Goal: Communication & Community: Connect with others

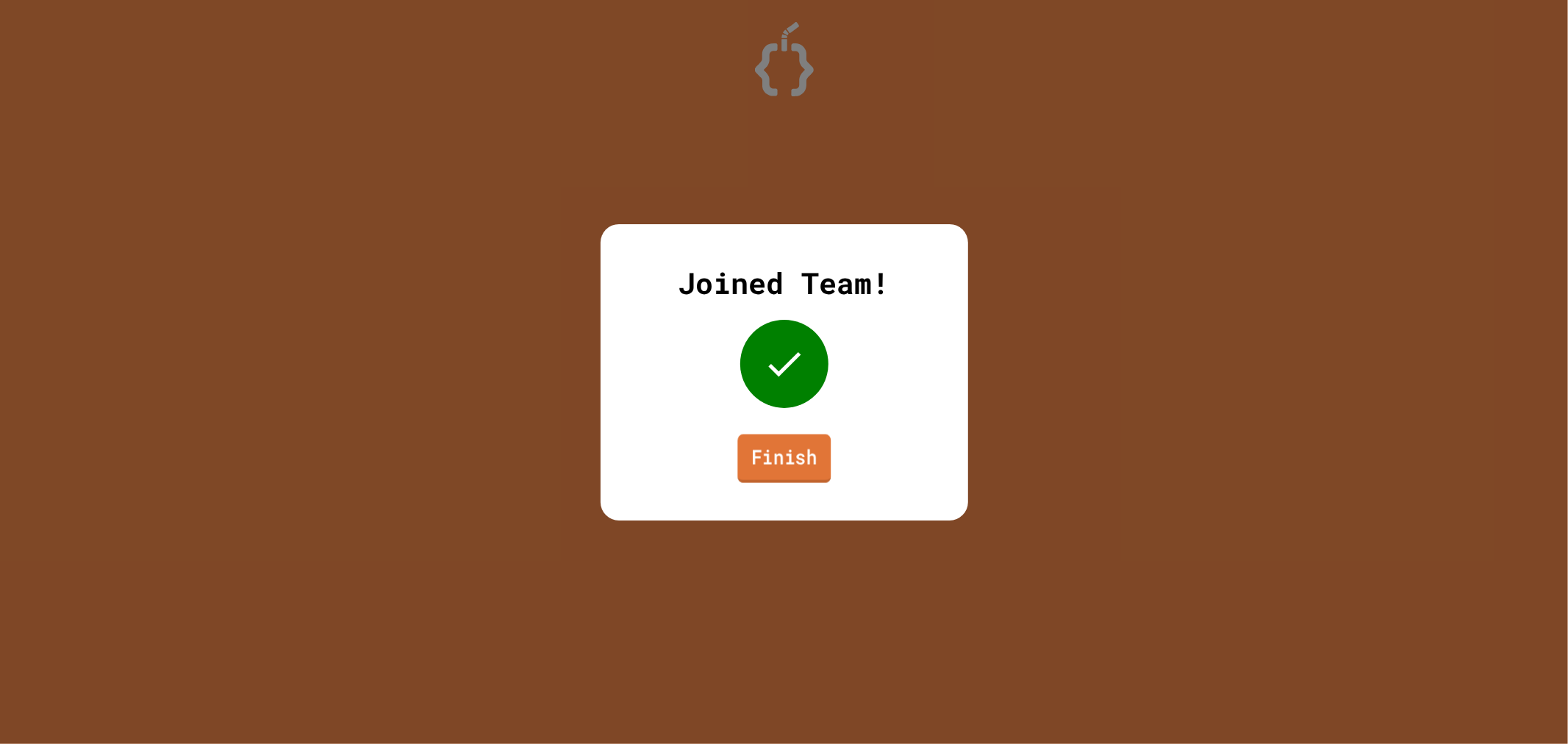
click at [763, 459] on link "Finish" at bounding box center [784, 458] width 94 height 48
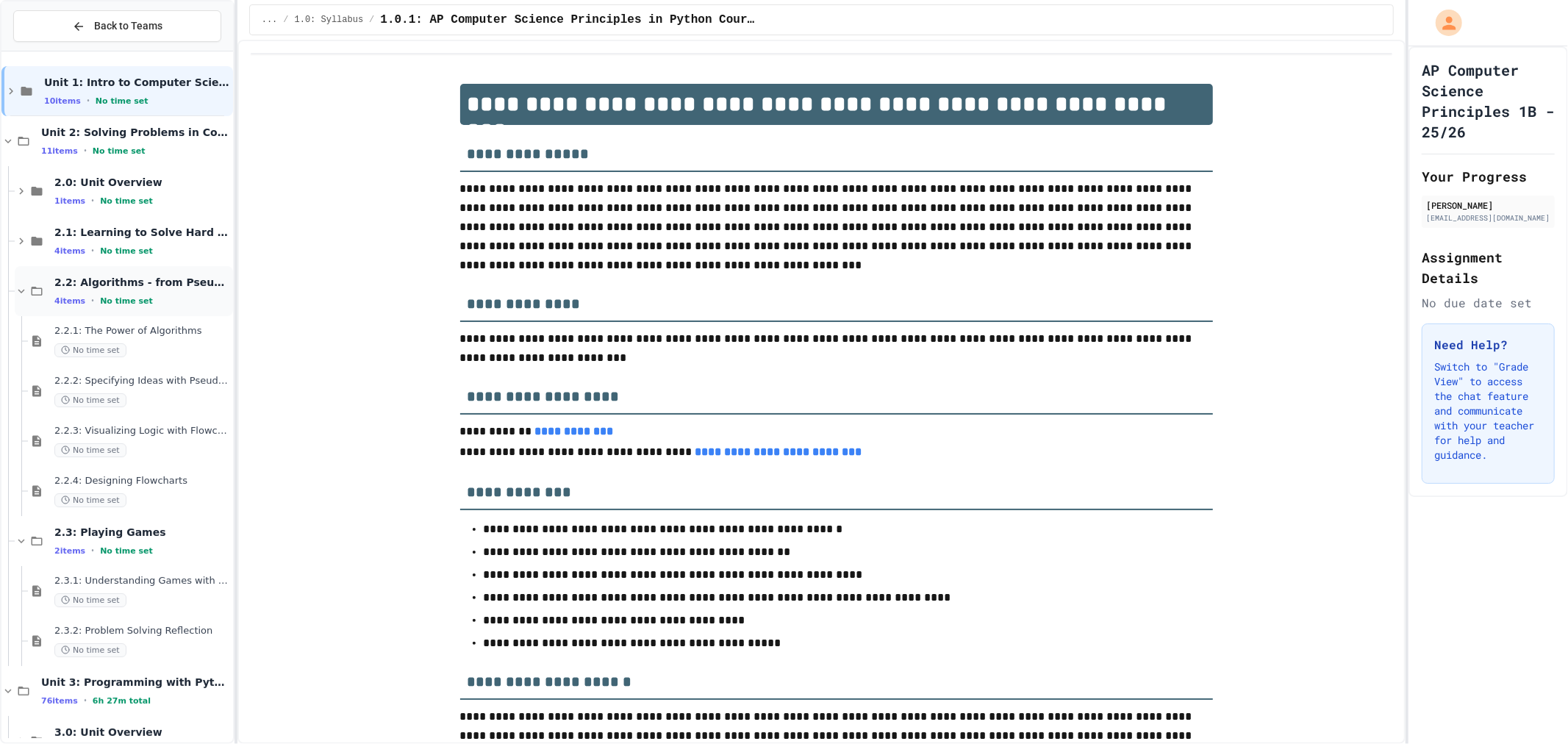
click at [141, 303] on div "4 items • No time set" at bounding box center [142, 300] width 176 height 12
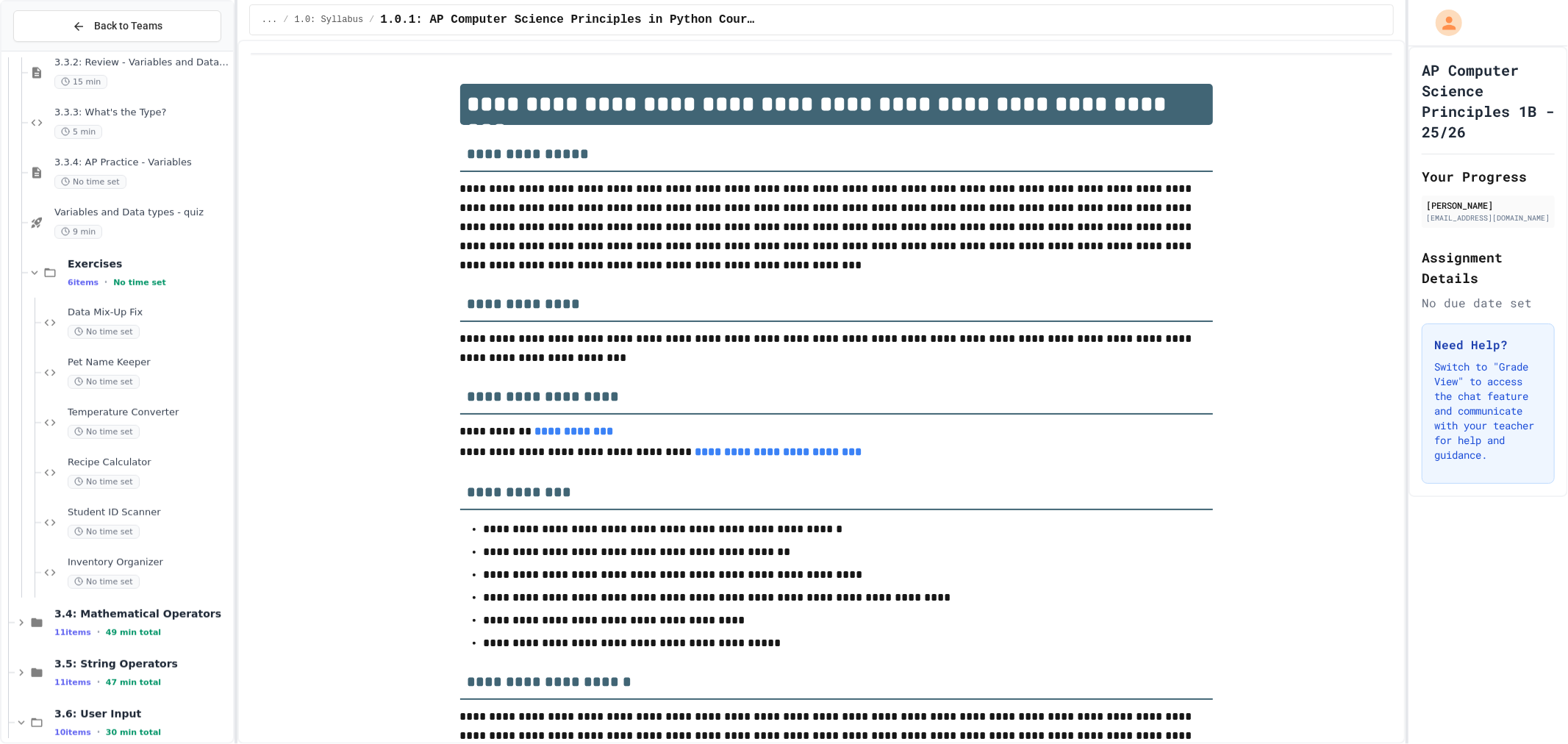
scroll to position [817, 0]
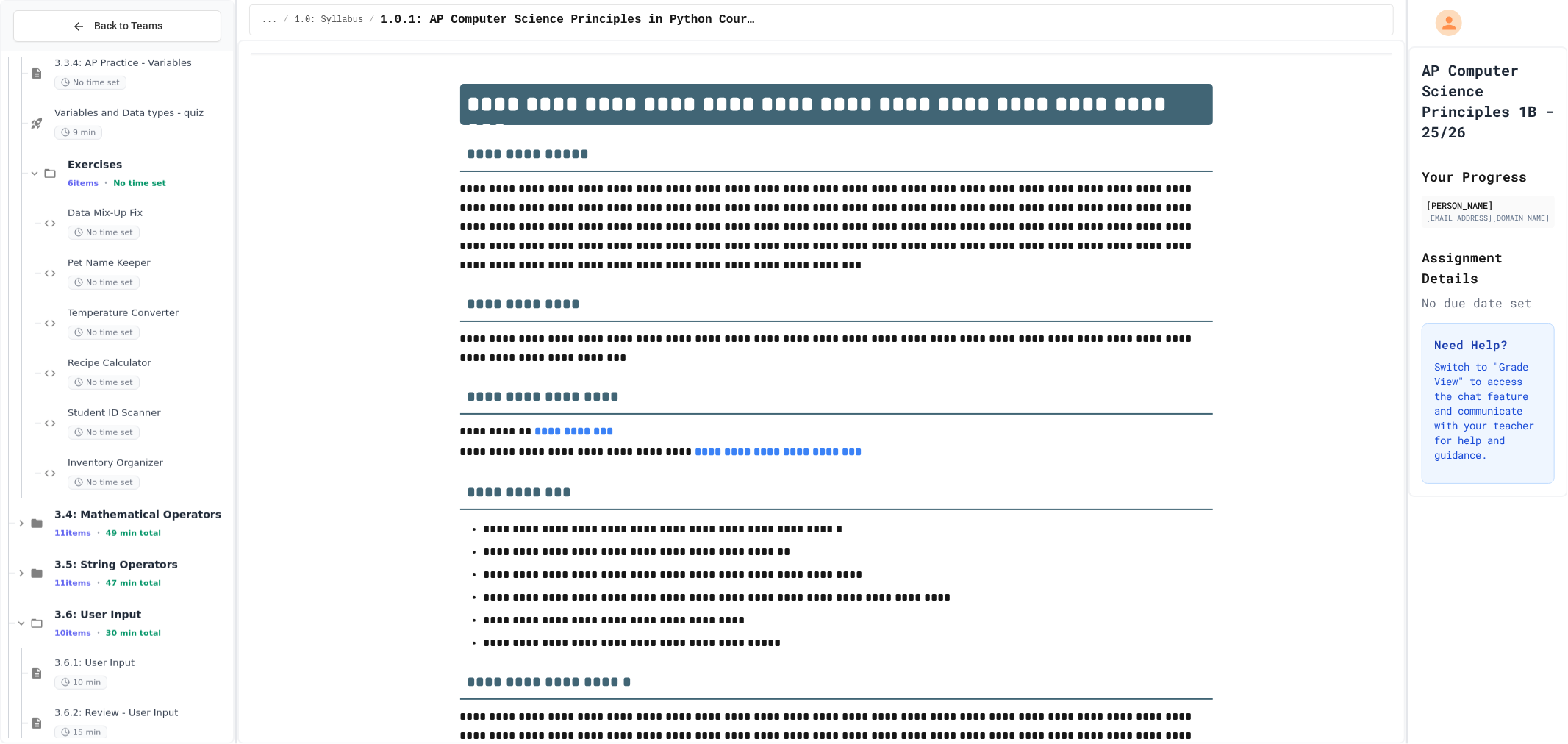
click at [143, 410] on span "Student ID Scanner" at bounding box center [149, 413] width 162 height 12
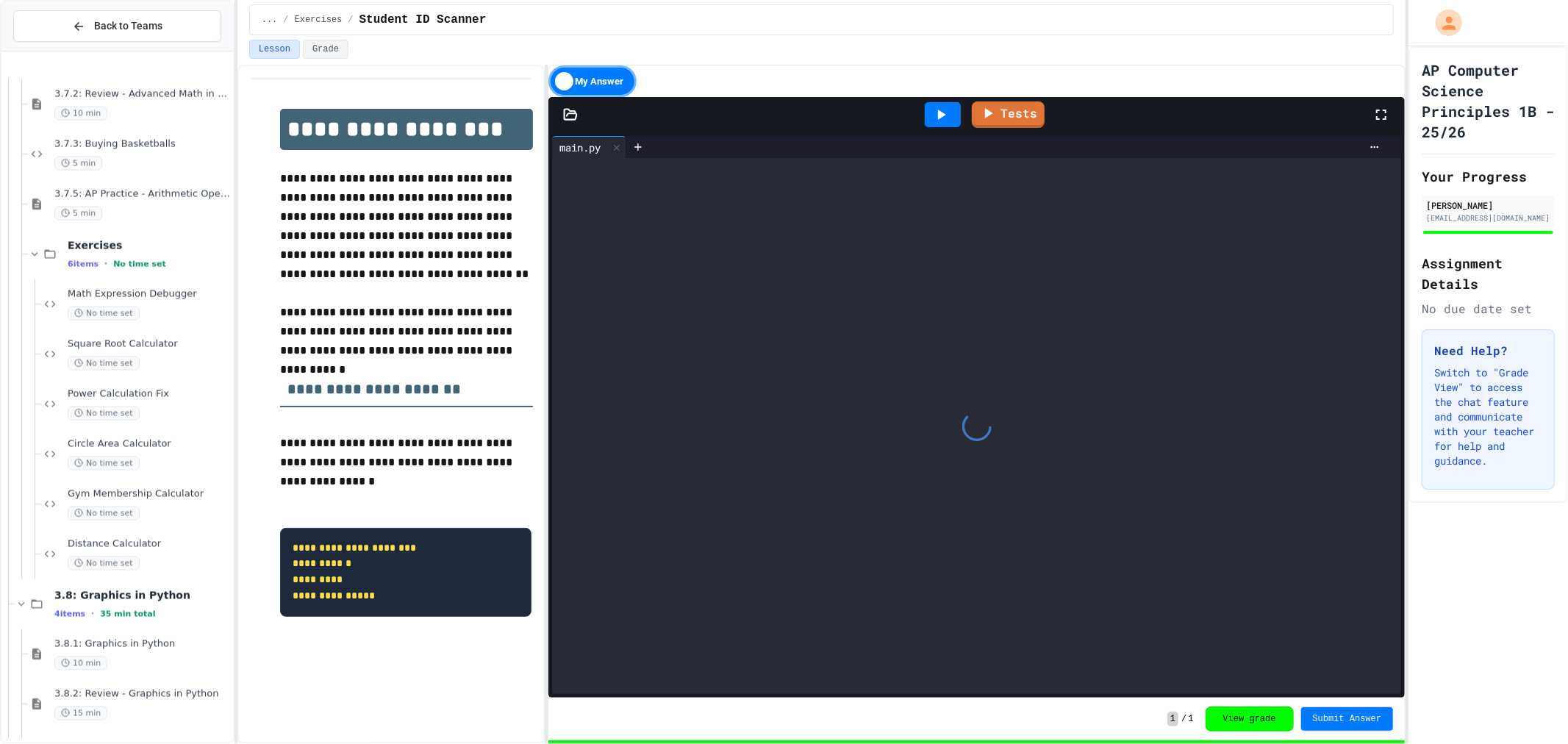
scroll to position [2236, 0]
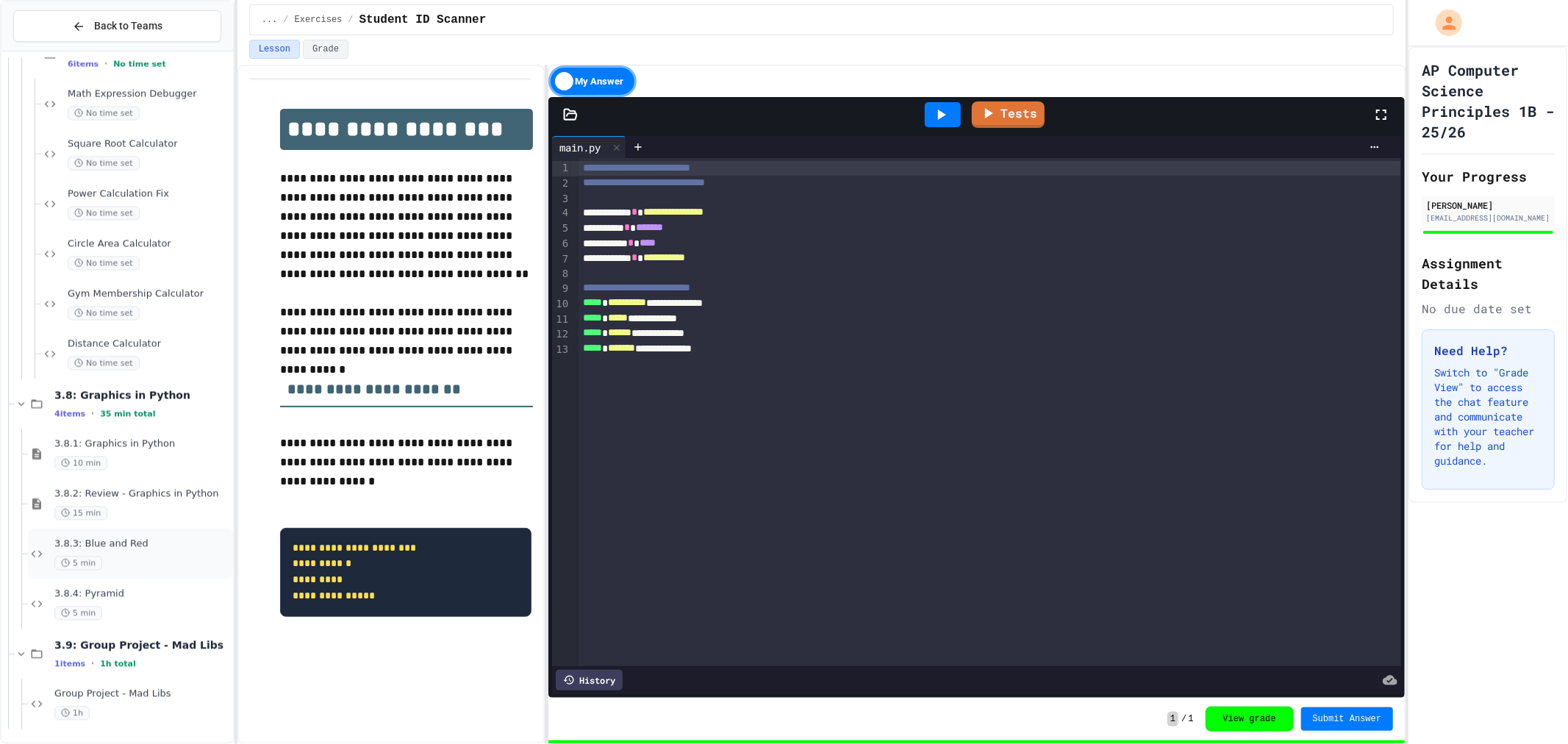
click at [164, 533] on div "3.8.3: Blue and Red 5 min" at bounding box center [130, 554] width 205 height 50
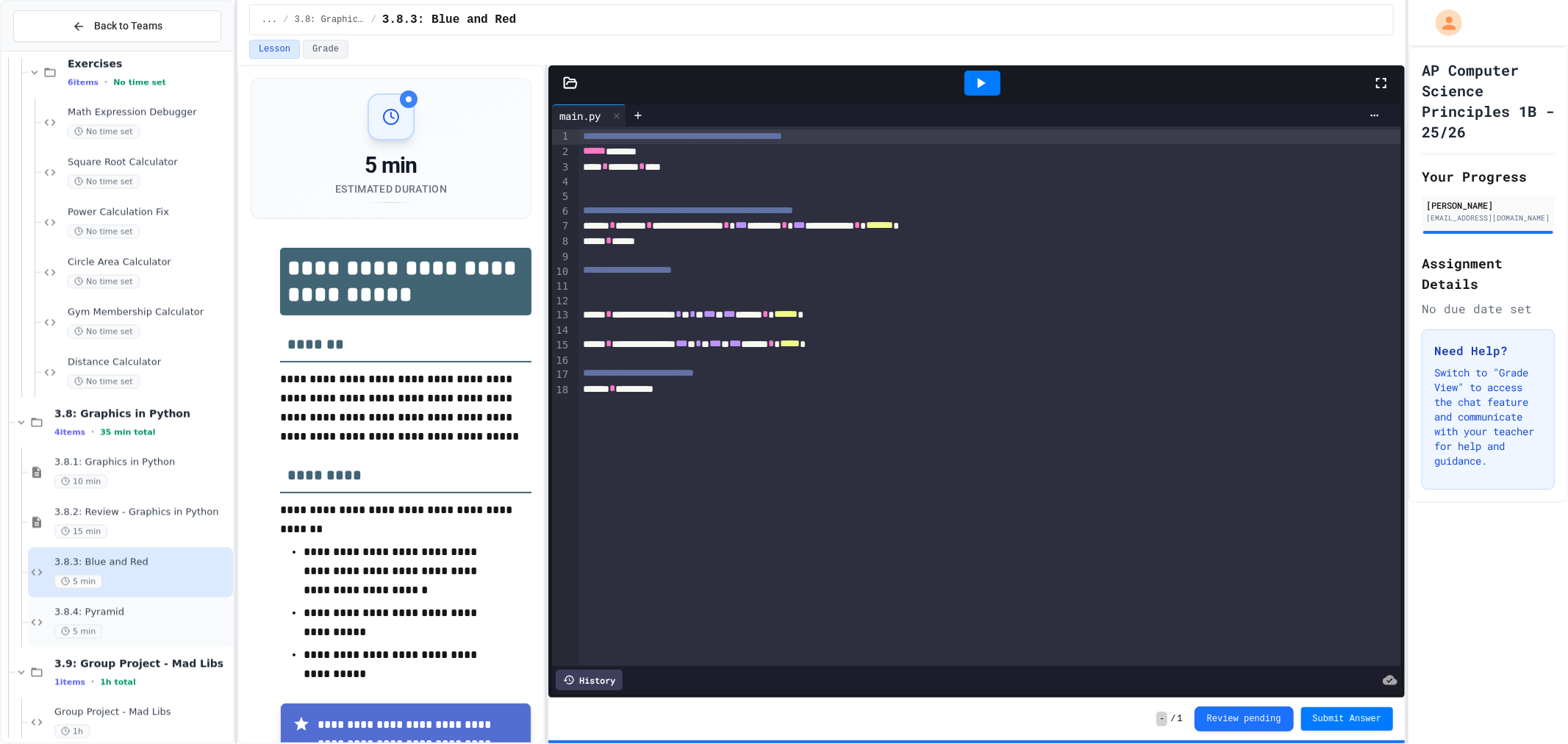
click at [148, 625] on div "5 min" at bounding box center [142, 632] width 176 height 14
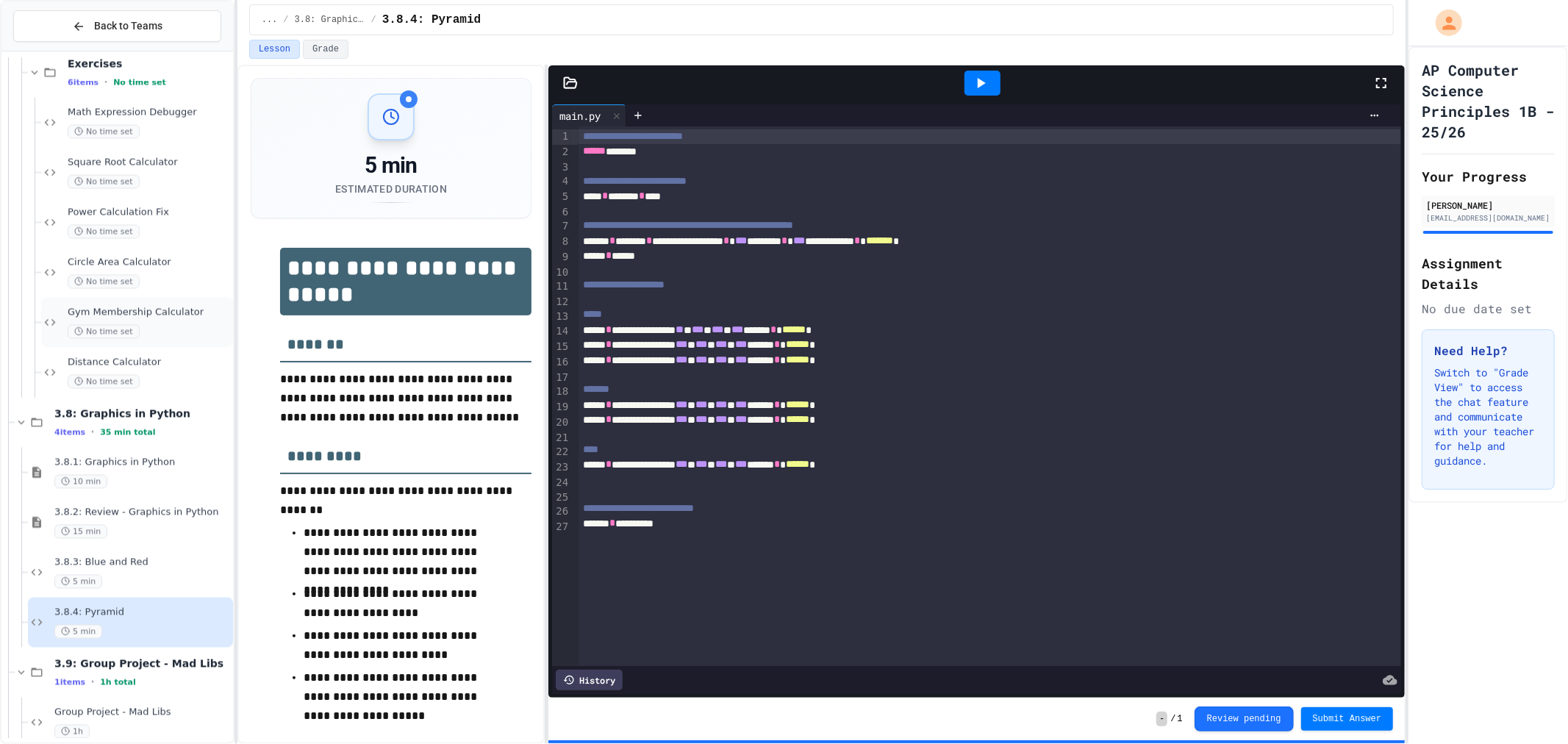
click at [171, 319] on div "Gym Membership Calculator No time set" at bounding box center [149, 322] width 162 height 32
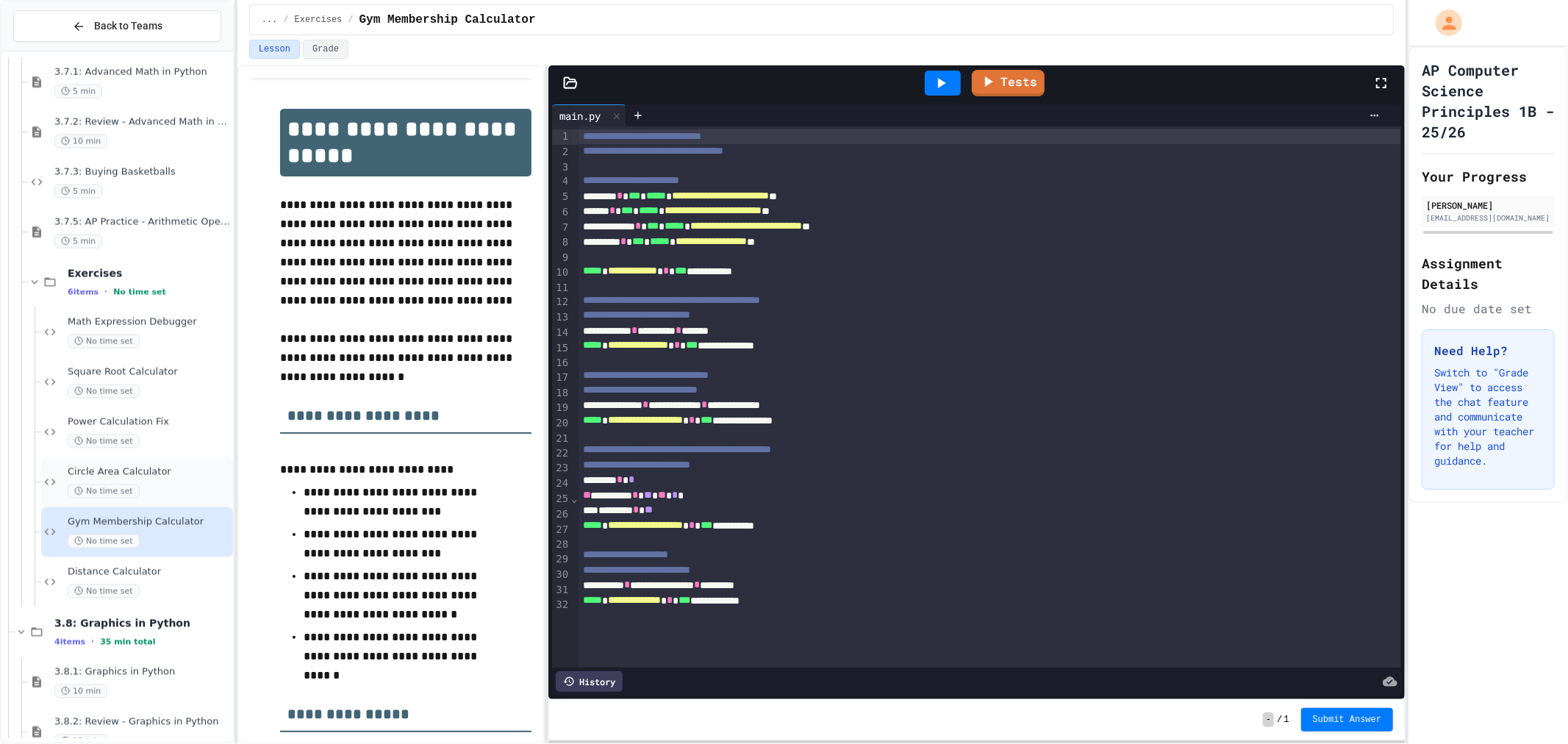
scroll to position [2007, 0]
click at [147, 369] on span "Square Root Calculator" at bounding box center [149, 373] width 162 height 12
